Goal: Information Seeking & Learning: Learn about a topic

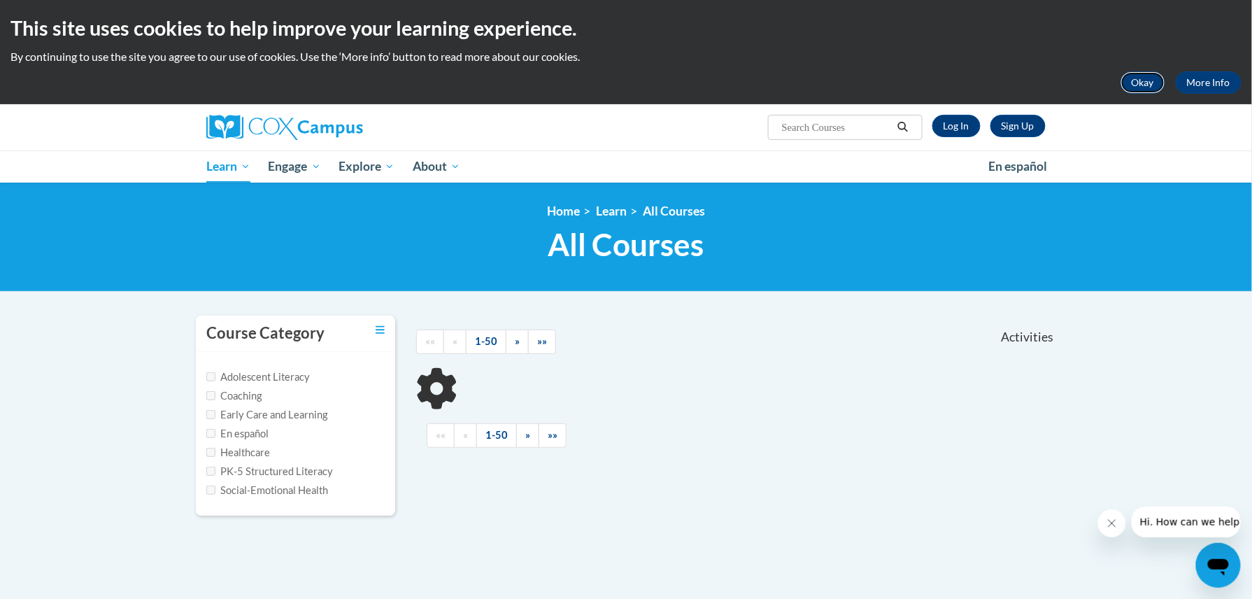
click at [1148, 83] on button "Okay" at bounding box center [1143, 82] width 45 height 22
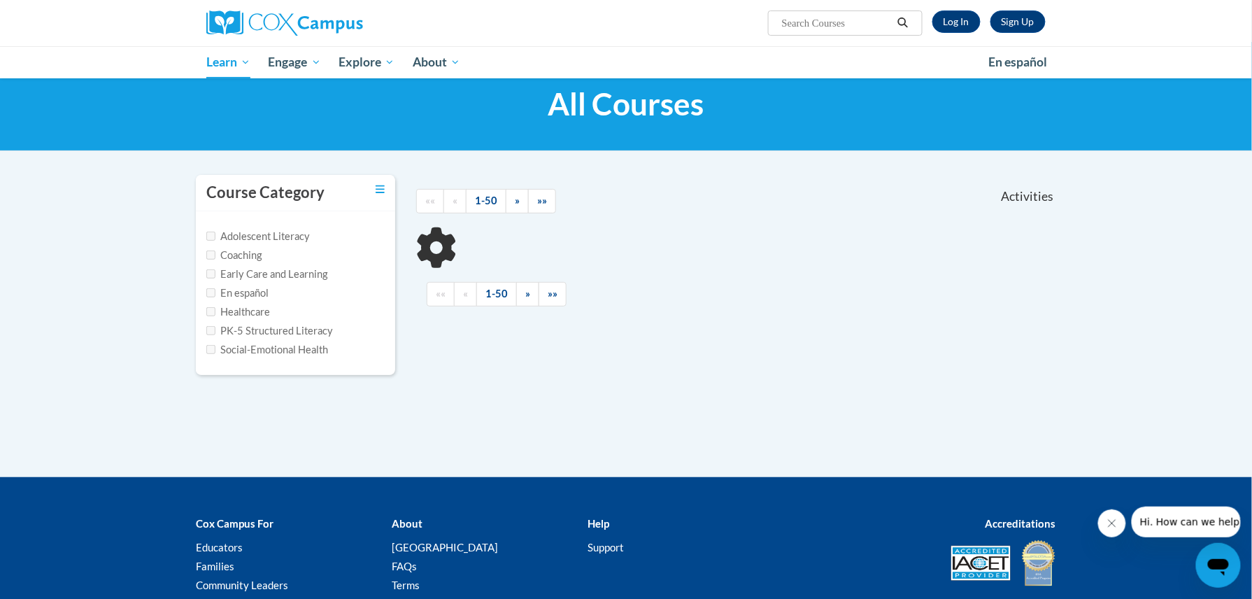
scroll to position [21, 0]
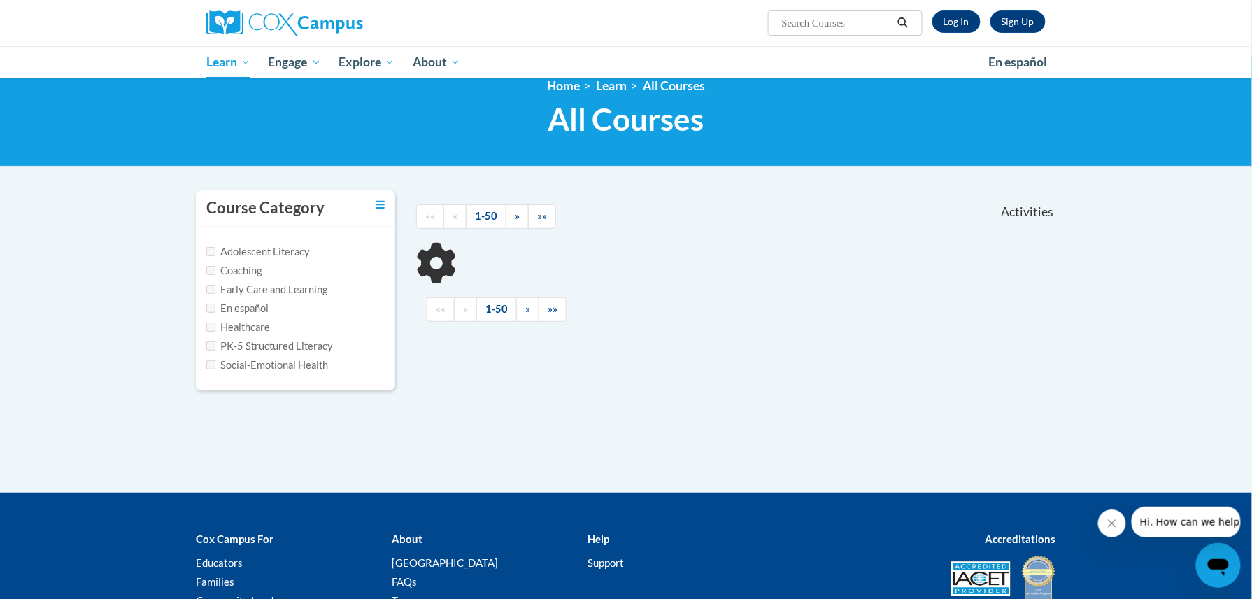
click at [1036, 211] on span "Activities" at bounding box center [1027, 211] width 52 height 15
click at [658, 85] on link "All Courses" at bounding box center [674, 85] width 62 height 15
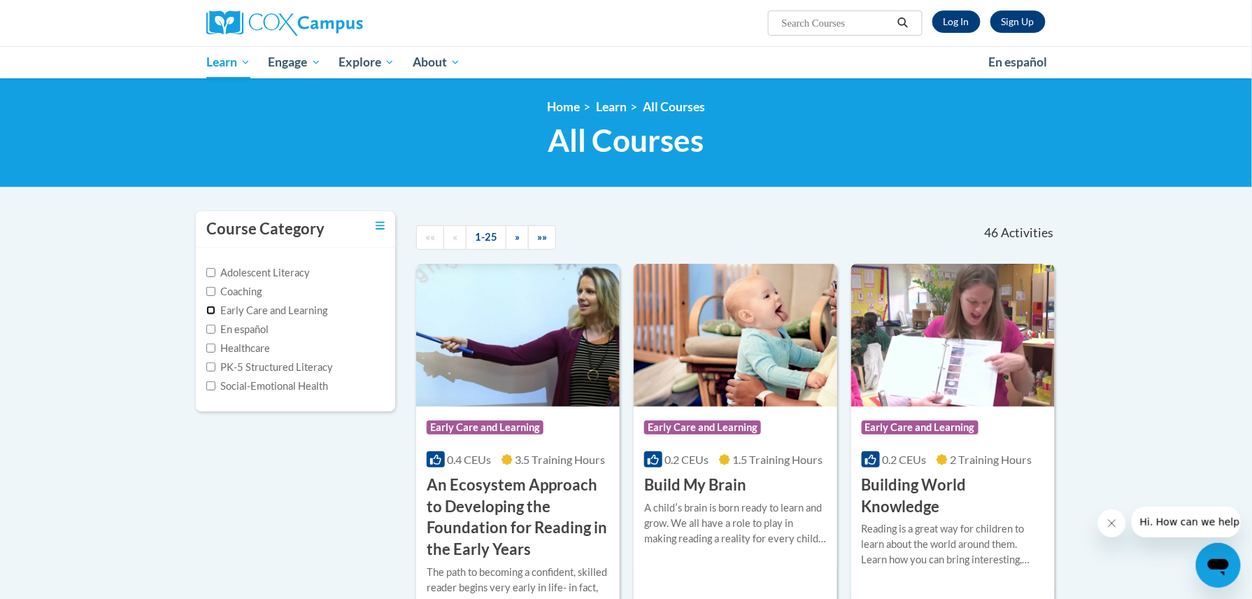
click at [208, 311] on input "Early Care and Learning" at bounding box center [210, 310] width 9 height 9
checkbox input "true"
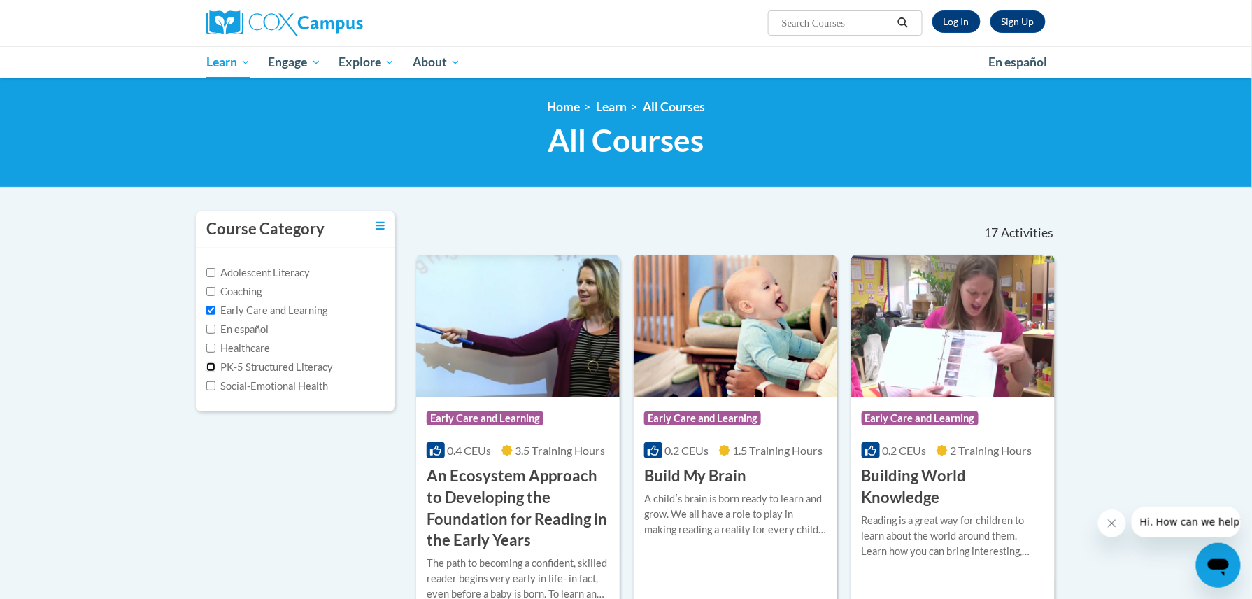
click at [211, 367] on input "PK-5 Structured Literacy" at bounding box center [210, 366] width 9 height 9
checkbox input "true"
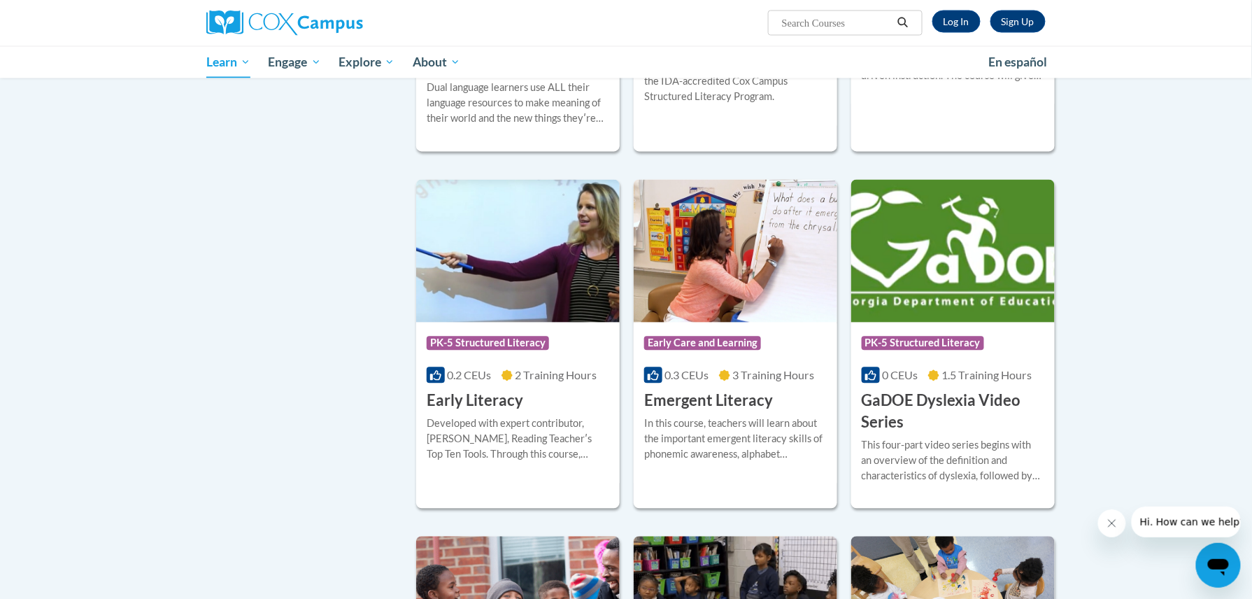
scroll to position [876, 0]
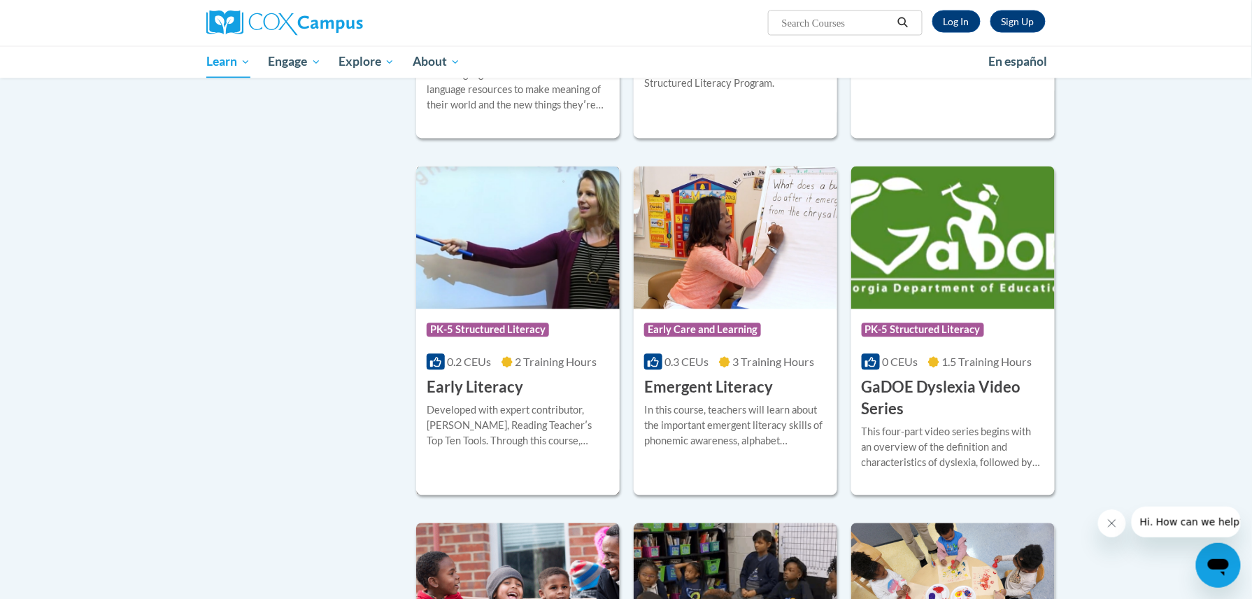
click at [549, 283] on img at bounding box center [518, 237] width 204 height 143
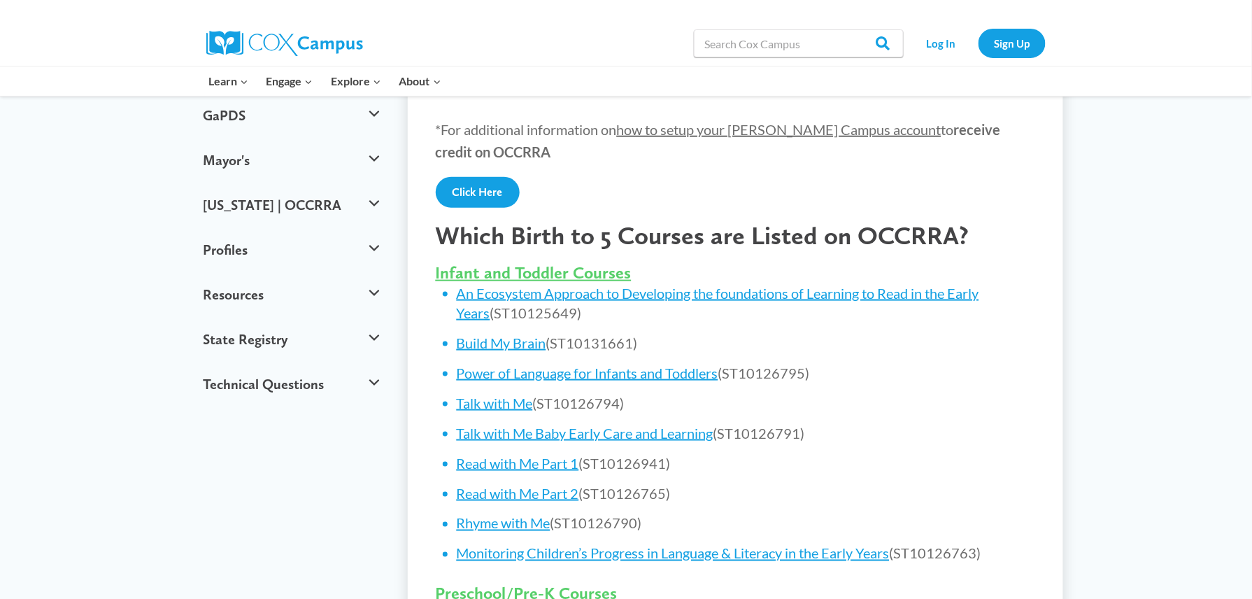
scroll to position [421, 0]
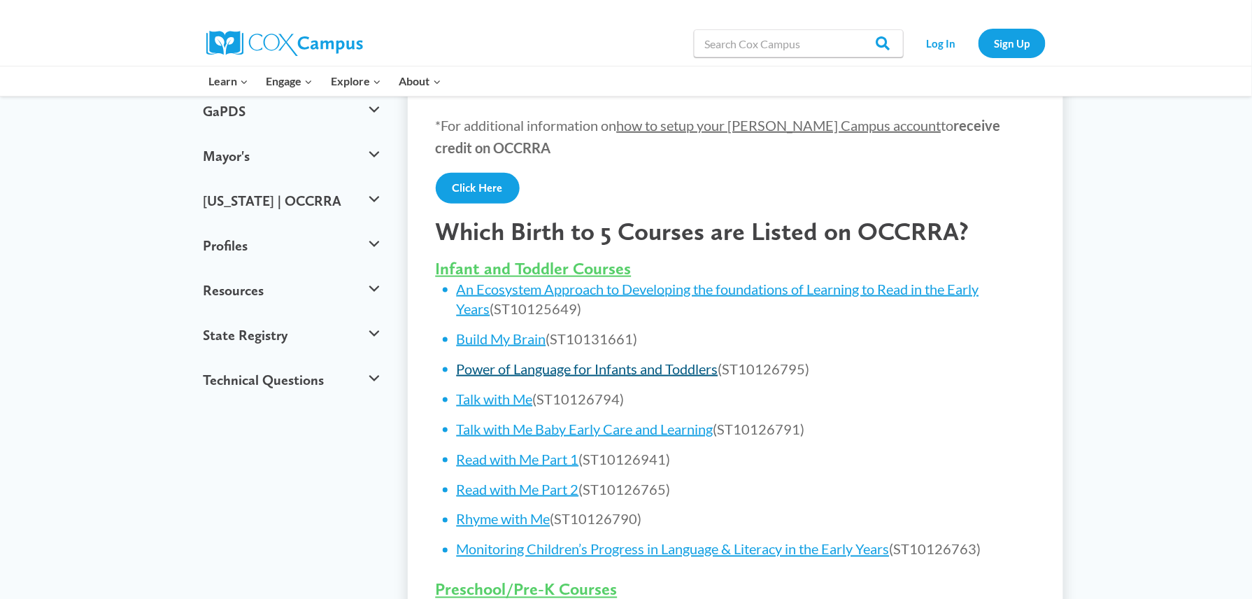
click at [698, 368] on link "Power of Language for Infants and Toddlers" at bounding box center [588, 368] width 262 height 17
